Goal: Find specific page/section: Locate a particular part of the current website

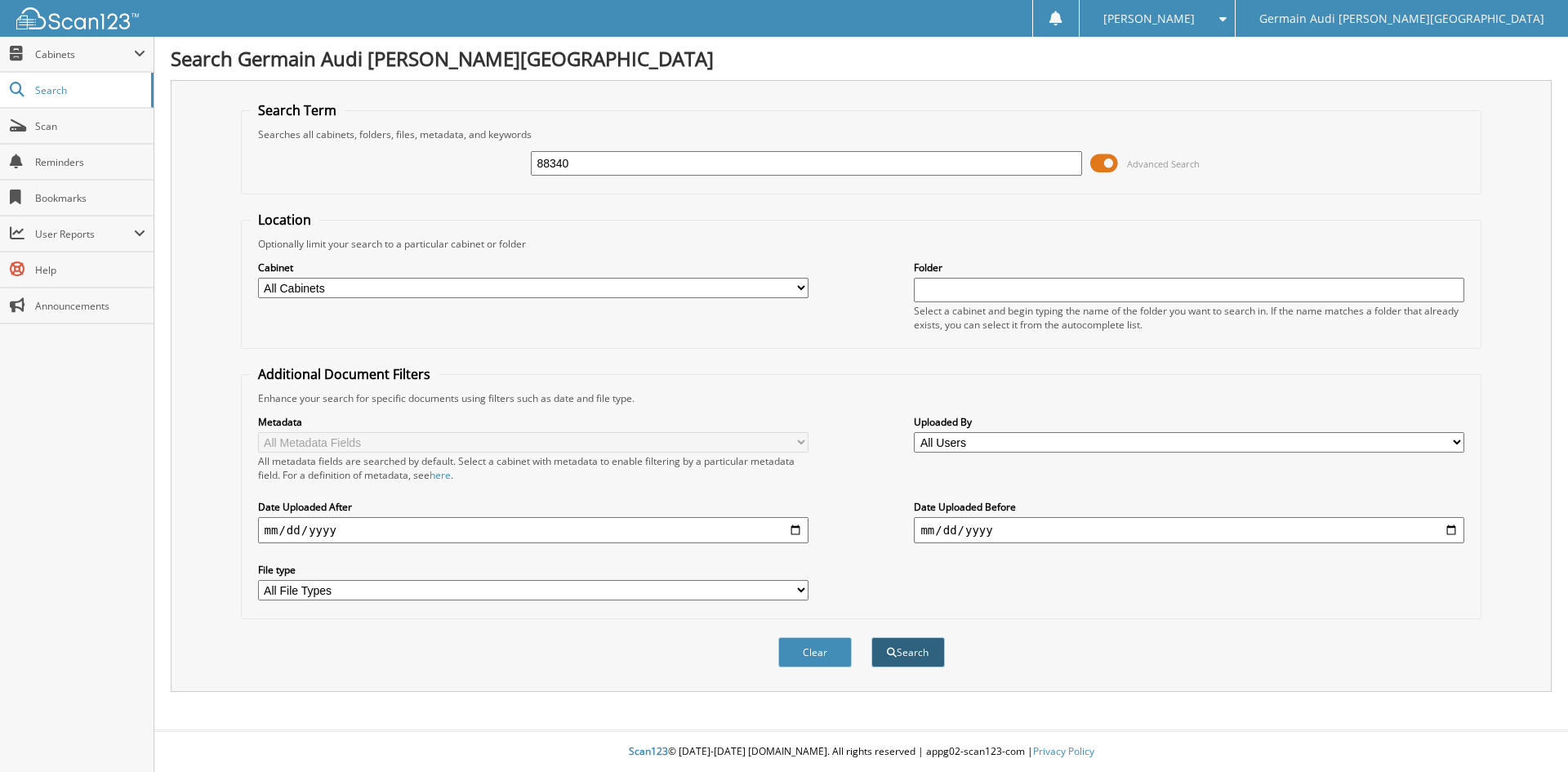
type input "88340"
click at [909, 664] on button "Search" at bounding box center [908, 652] width 74 height 30
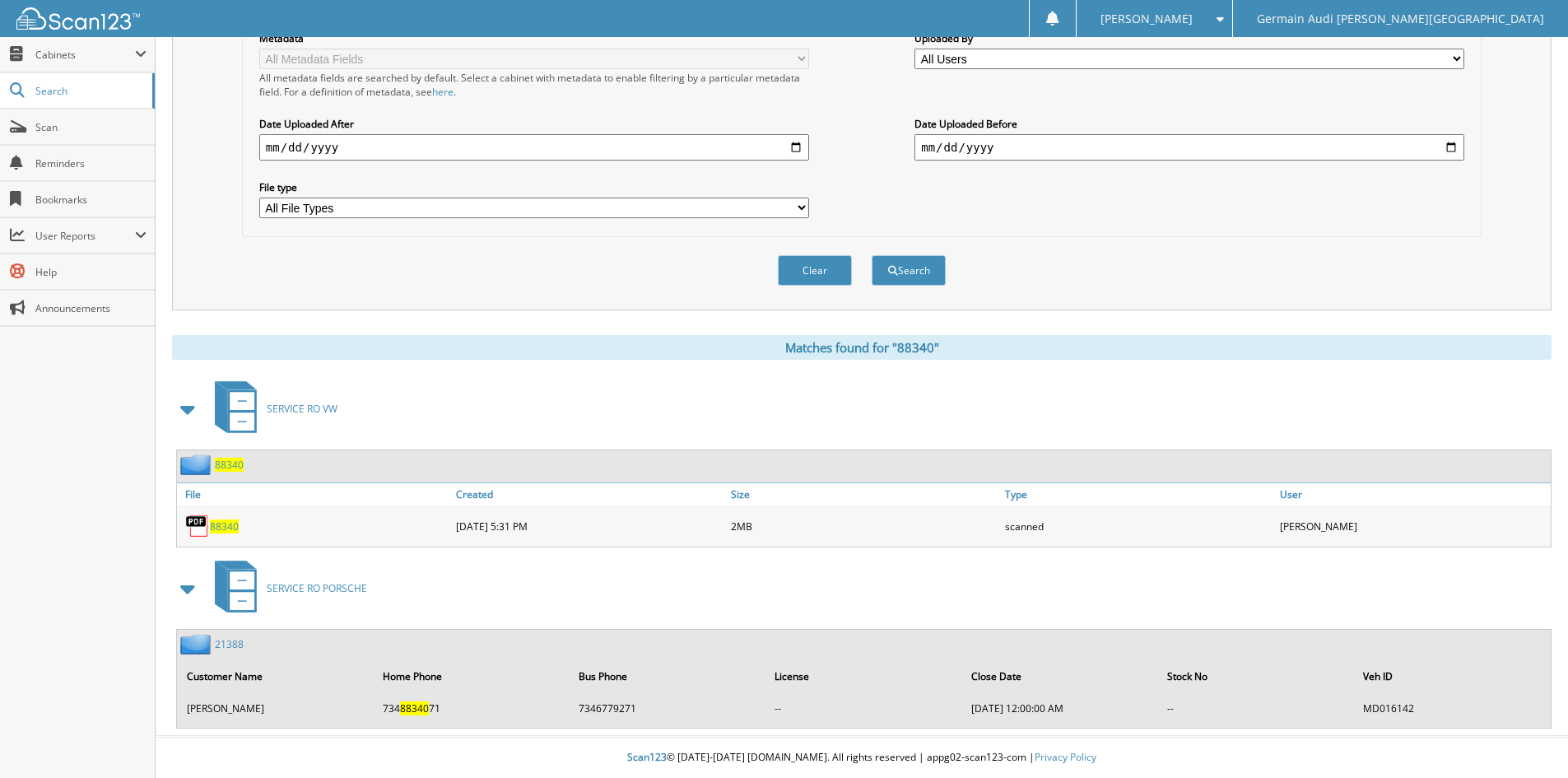
click at [229, 520] on span "88340" at bounding box center [224, 527] width 28 height 14
click at [223, 523] on span "88340" at bounding box center [224, 527] width 28 height 14
click at [214, 522] on span "88340" at bounding box center [224, 527] width 28 height 14
click at [215, 526] on span "88340" at bounding box center [224, 527] width 28 height 14
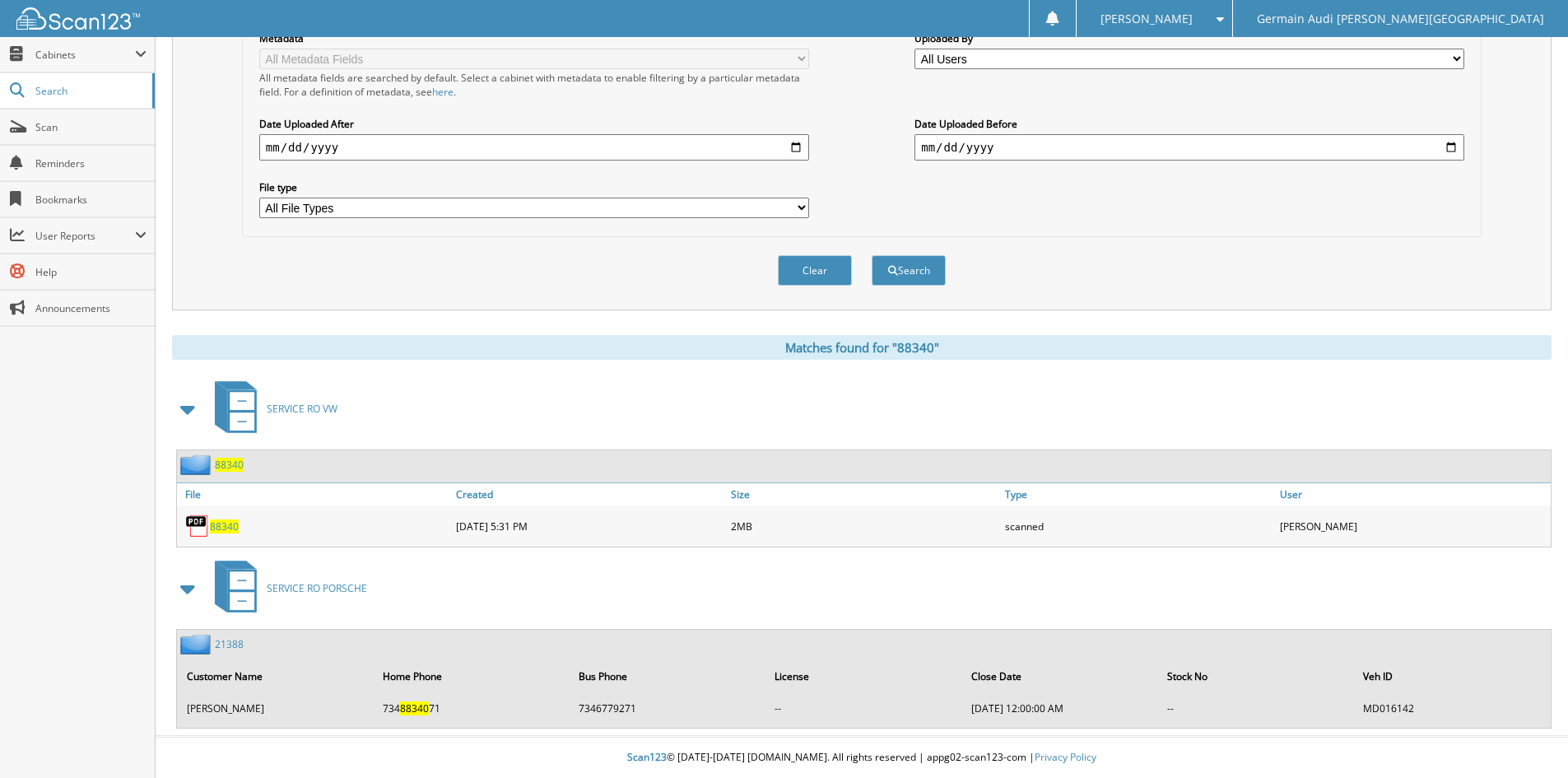
click at [215, 526] on span "88340" at bounding box center [224, 527] width 28 height 14
click at [217, 526] on span "88340" at bounding box center [224, 527] width 28 height 14
click at [218, 526] on span "88340" at bounding box center [224, 527] width 28 height 14
click at [219, 526] on span "88340" at bounding box center [224, 527] width 28 height 14
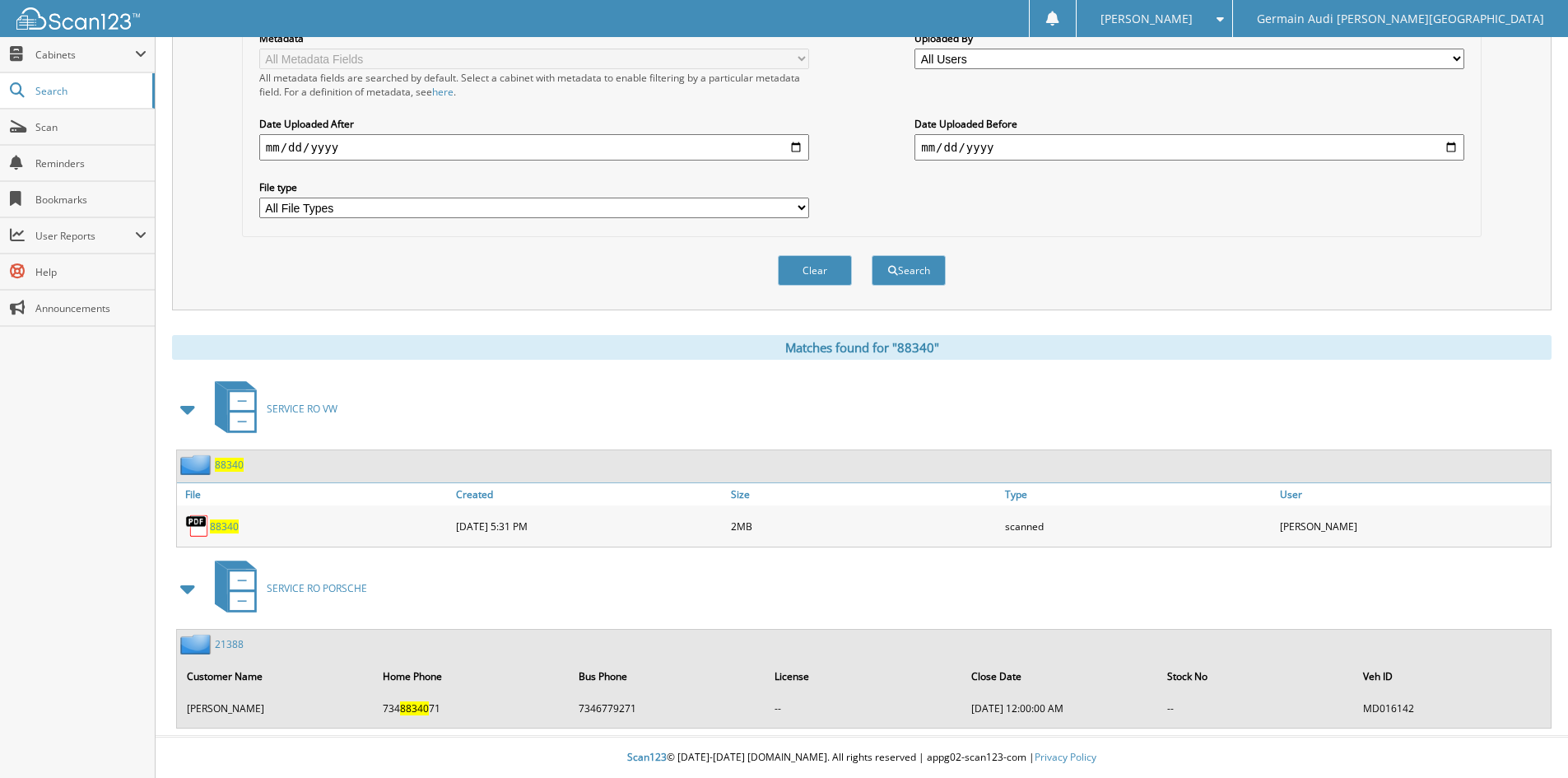
click at [219, 526] on span "88340" at bounding box center [224, 527] width 28 height 14
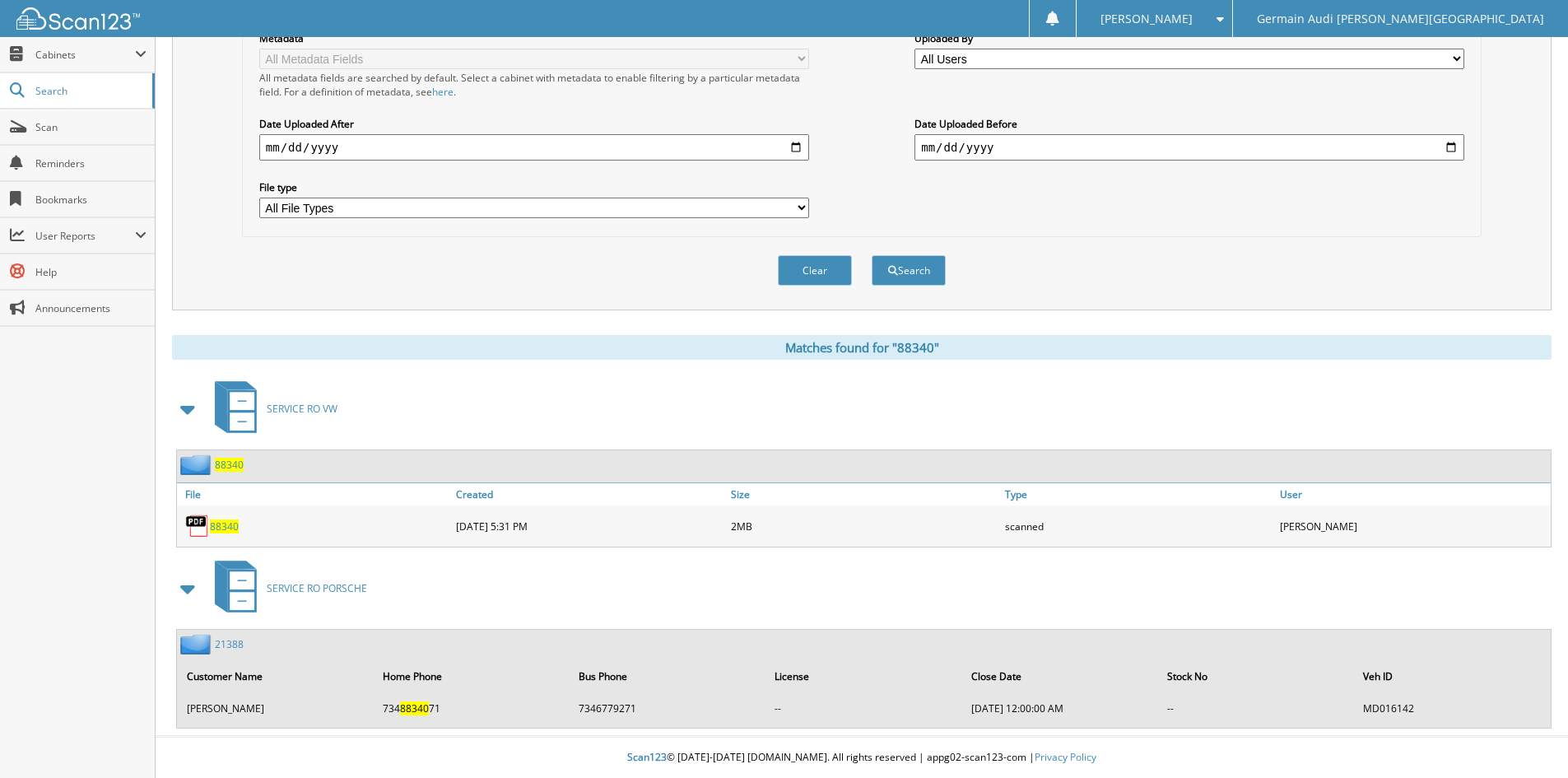
click at [223, 523] on span "88340" at bounding box center [224, 527] width 28 height 14
click at [220, 527] on span "88340" at bounding box center [224, 527] width 28 height 14
click at [224, 520] on span "88340" at bounding box center [224, 527] width 28 height 14
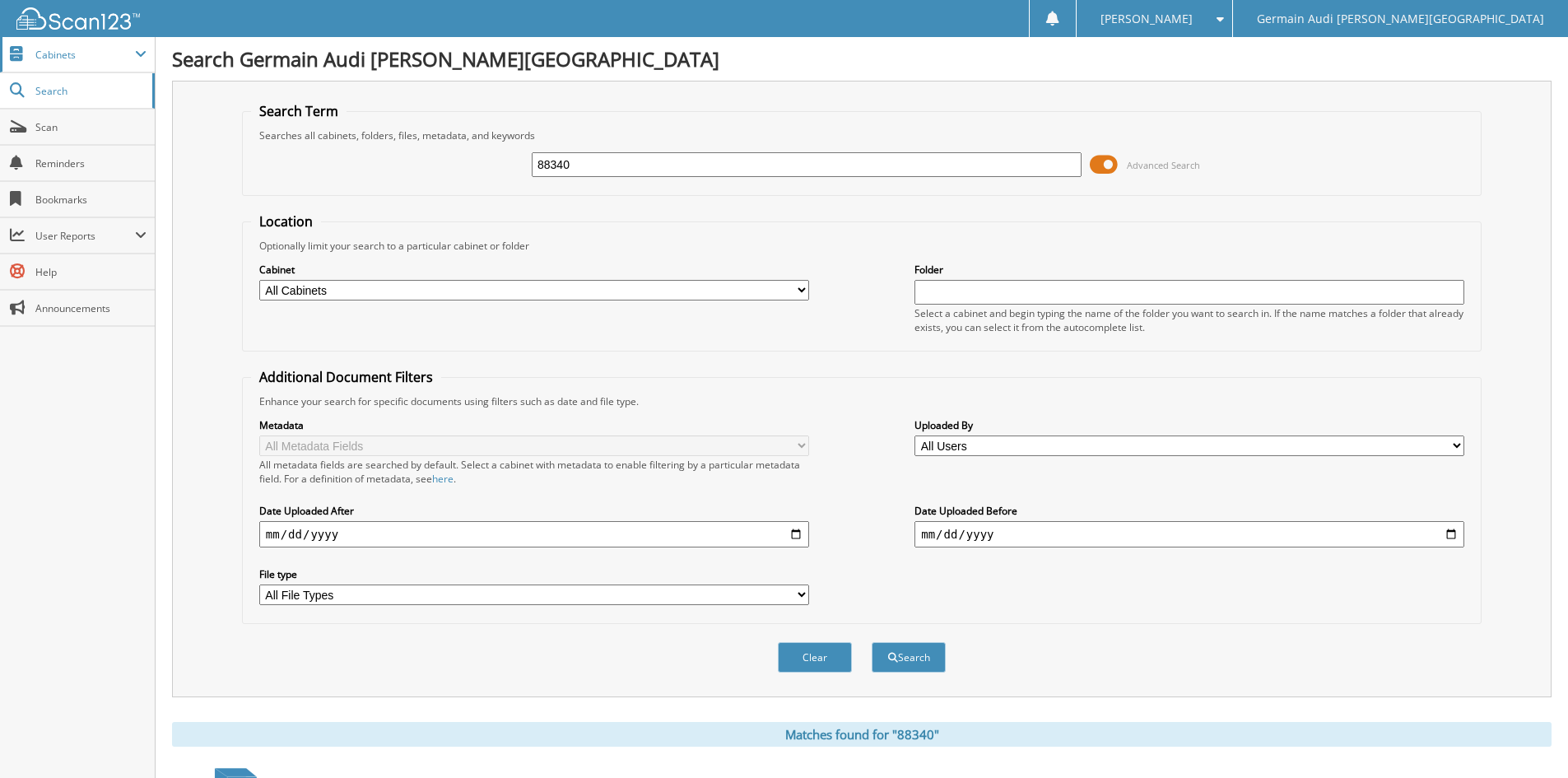
click at [80, 52] on span "Cabinets" at bounding box center [85, 54] width 100 height 14
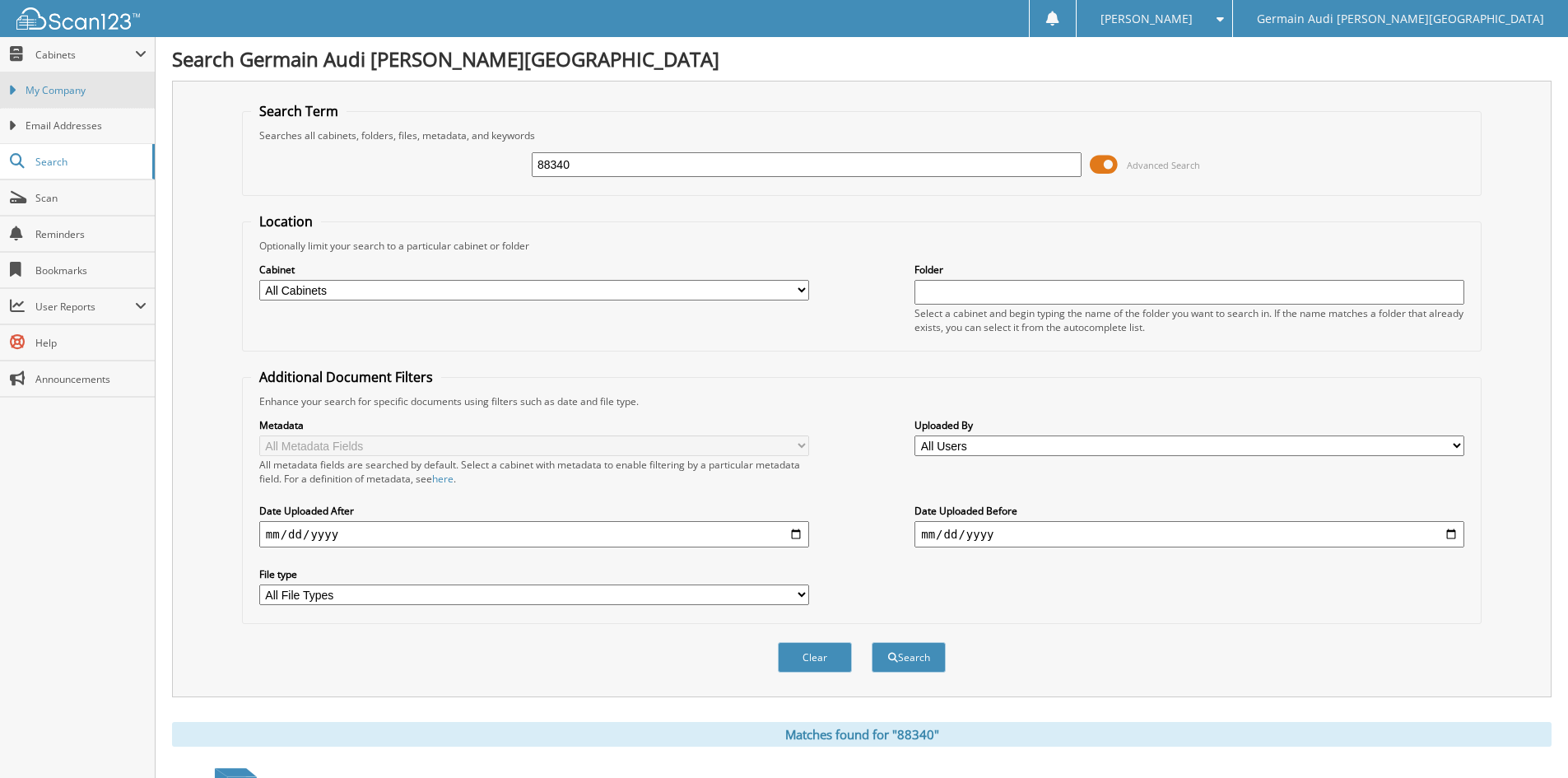
click at [69, 88] on span "My Company" at bounding box center [85, 90] width 121 height 15
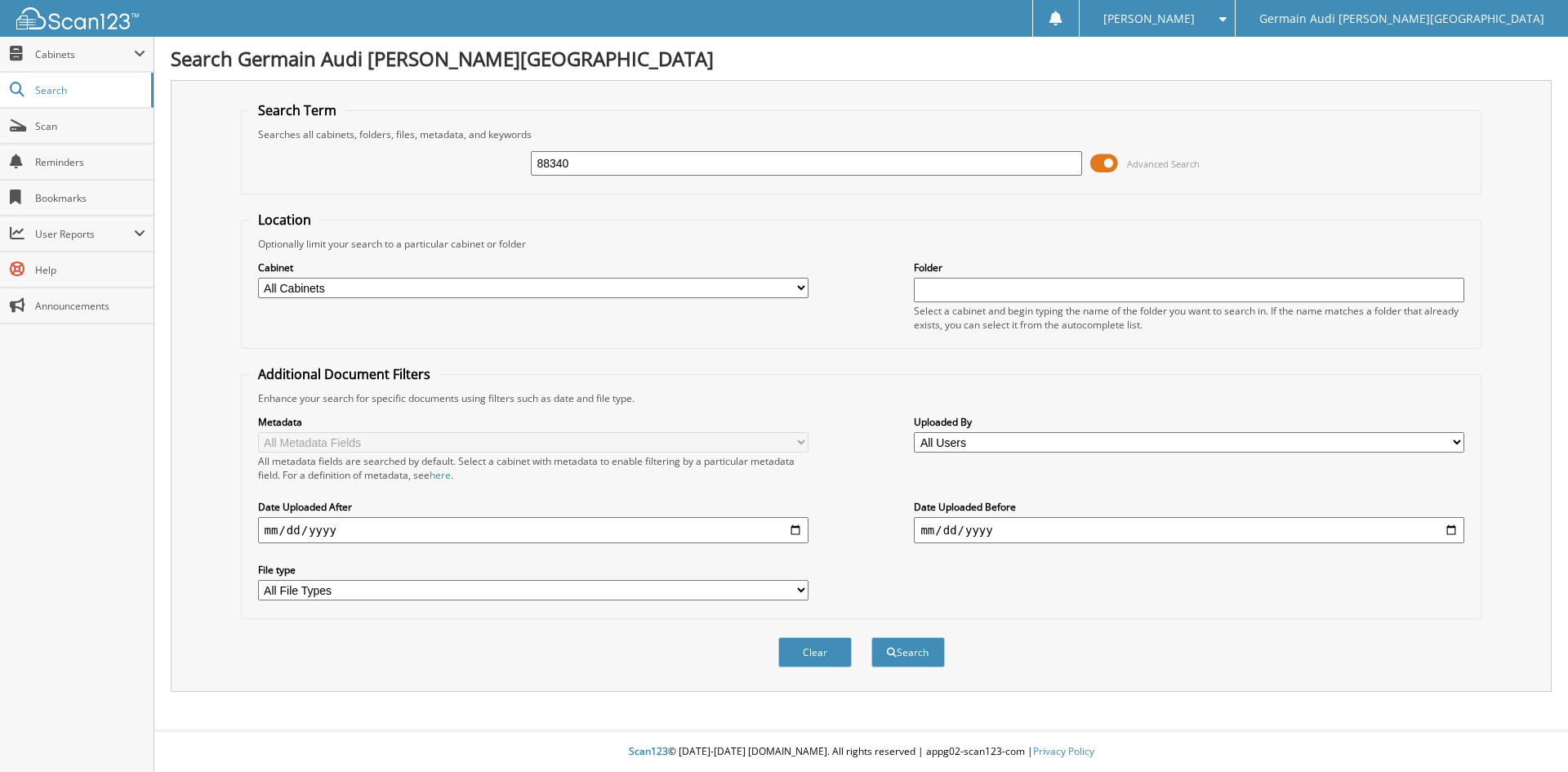
type input "88340"
drag, startPoint x: 938, startPoint y: 632, endPoint x: 923, endPoint y: 632, distance: 15.0
click at [938, 637] on div "Search" at bounding box center [908, 652] width 76 height 33
drag, startPoint x: 923, startPoint y: 632, endPoint x: 909, endPoint y: 652, distance: 24.4
click at [909, 652] on div "Clear Search" at bounding box center [861, 652] width 1242 height 66
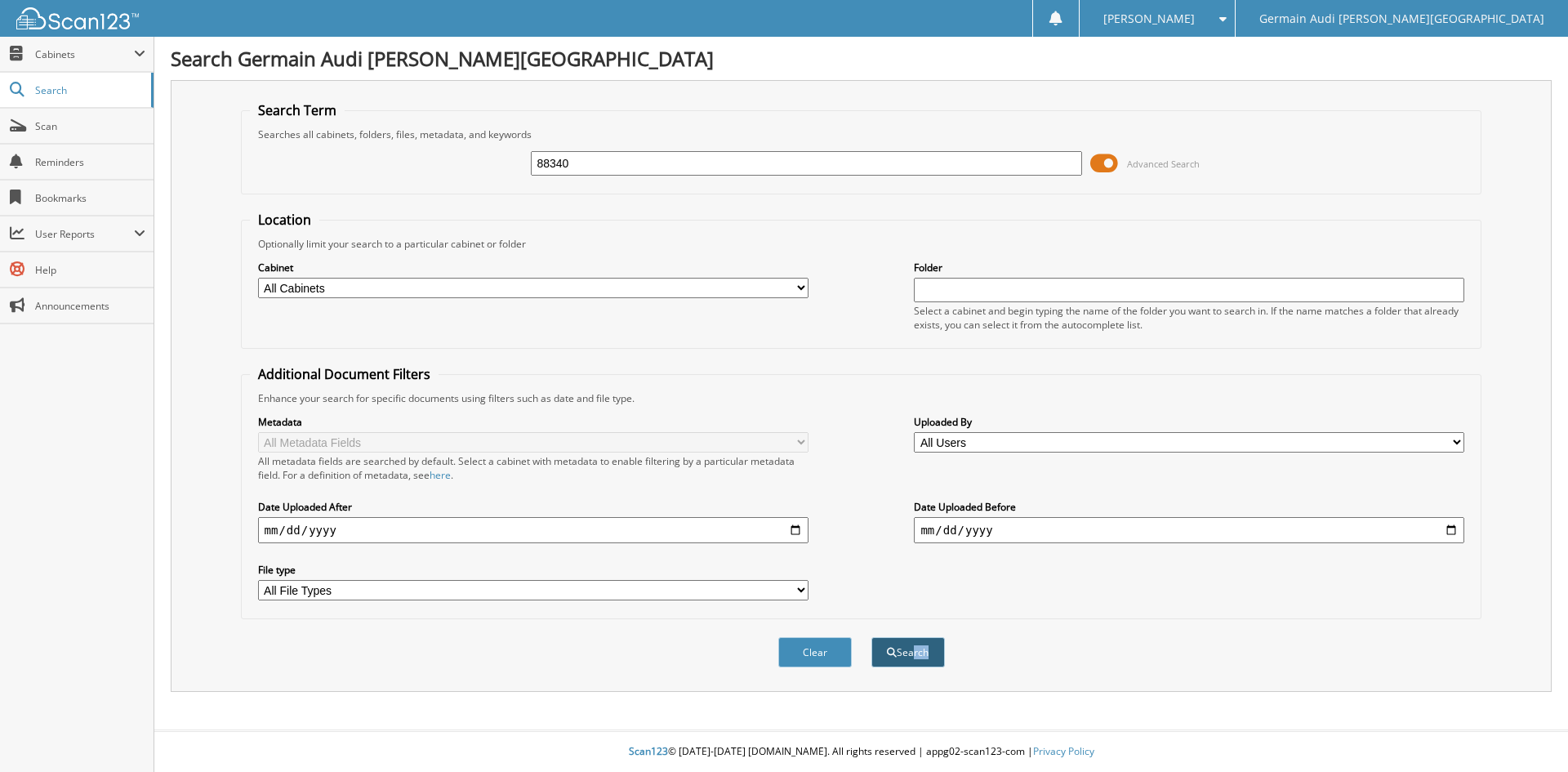
click at [909, 651] on button "Search" at bounding box center [908, 652] width 74 height 30
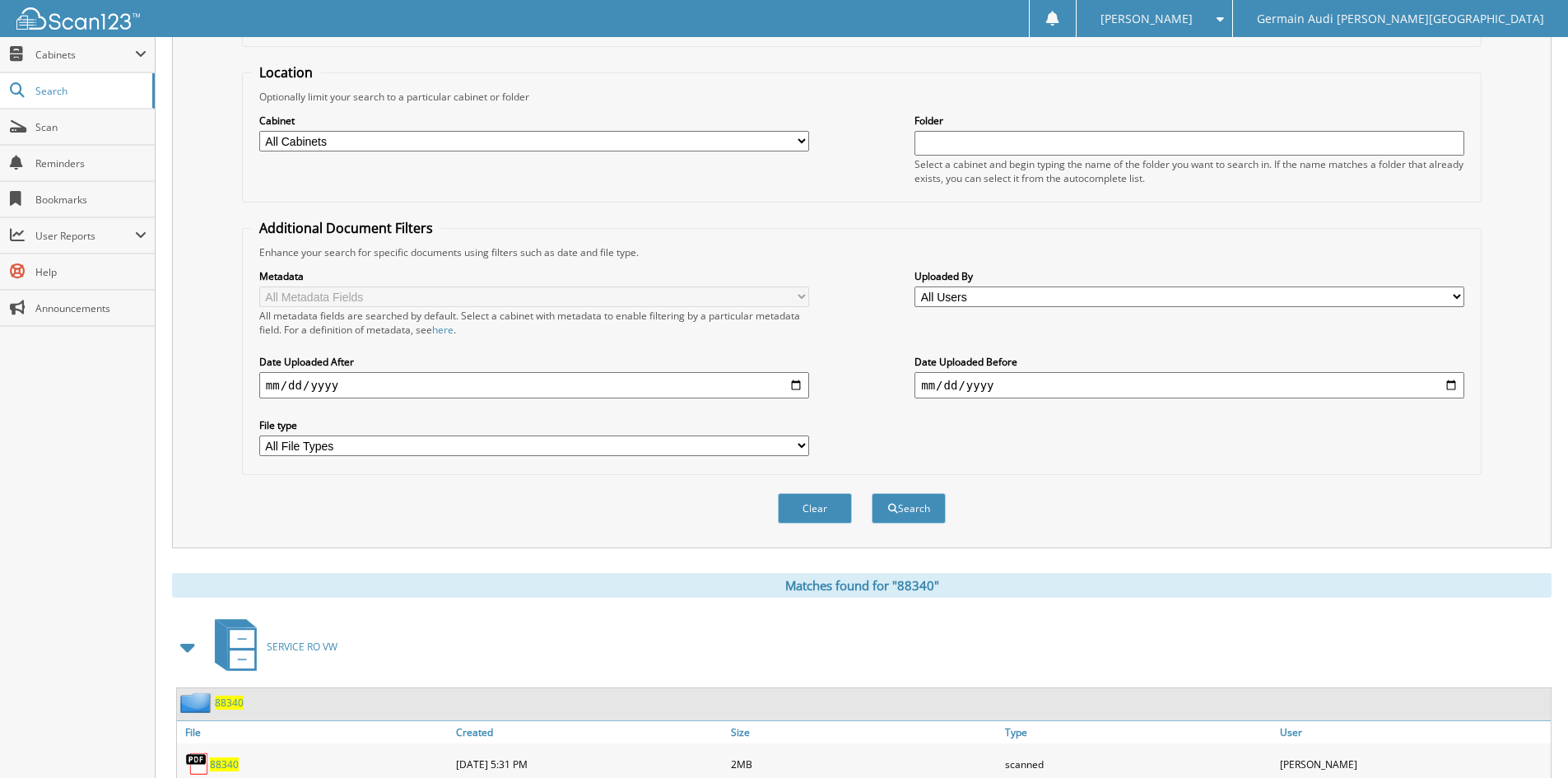
scroll to position [388, 0]
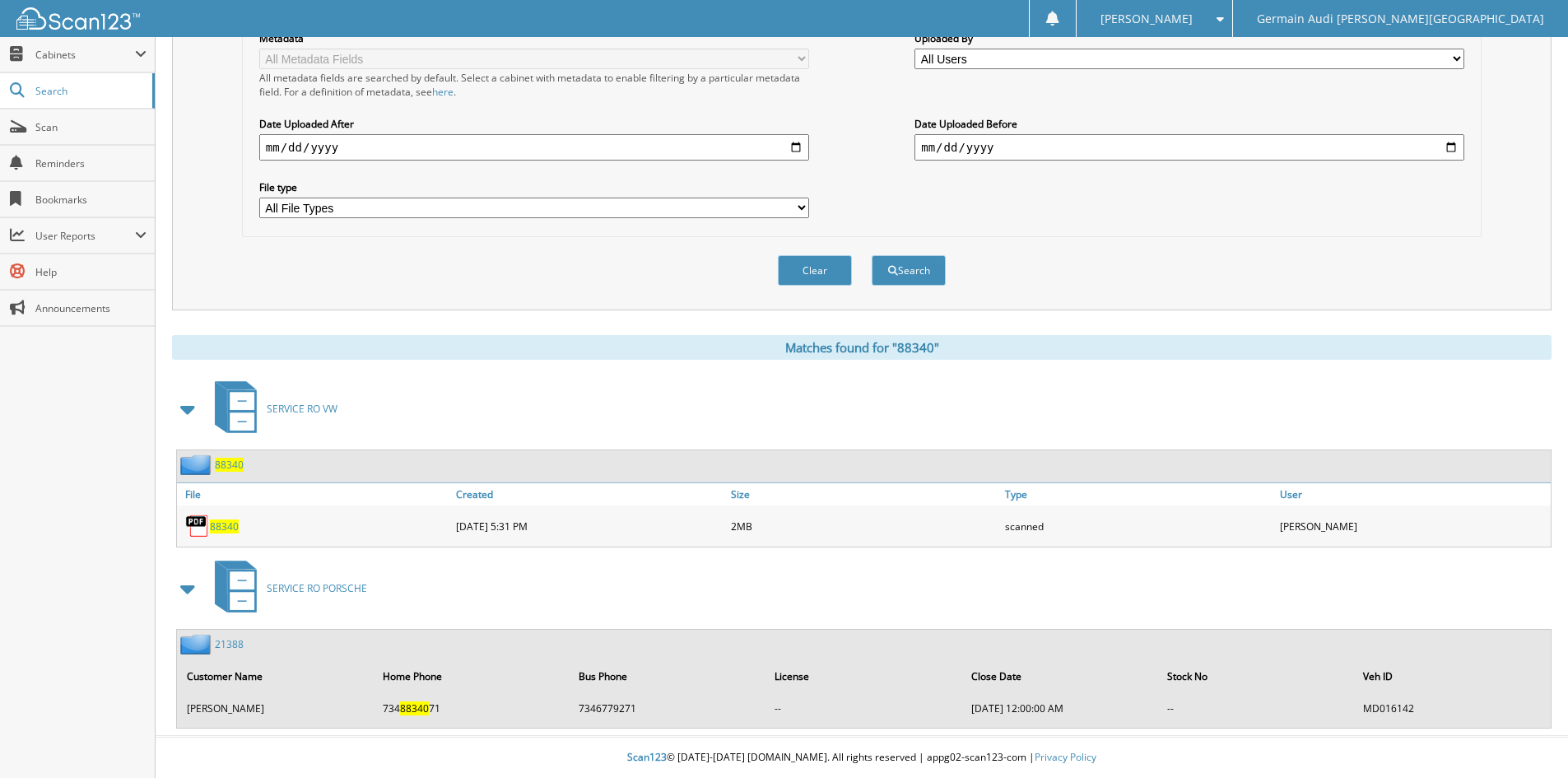
click at [215, 525] on span "88340" at bounding box center [224, 527] width 28 height 14
